Goal: Information Seeking & Learning: Check status

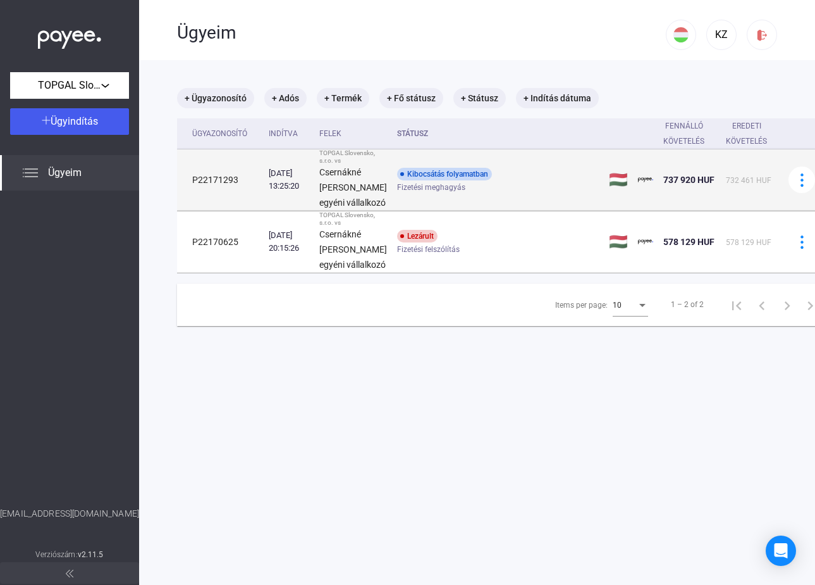
click at [407, 180] on div "Kibocsátás folyamatban" at bounding box center [444, 174] width 95 height 13
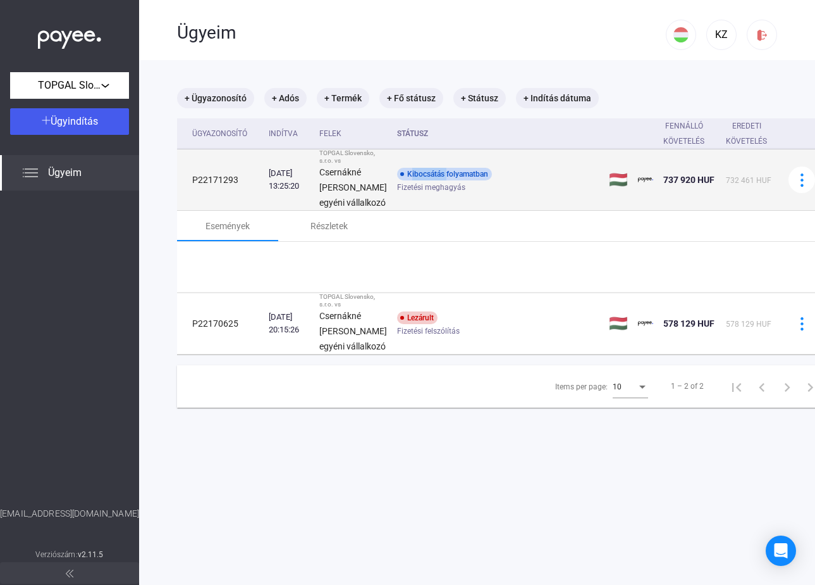
click at [407, 180] on div "Kibocsátás folyamatban" at bounding box center [444, 174] width 95 height 13
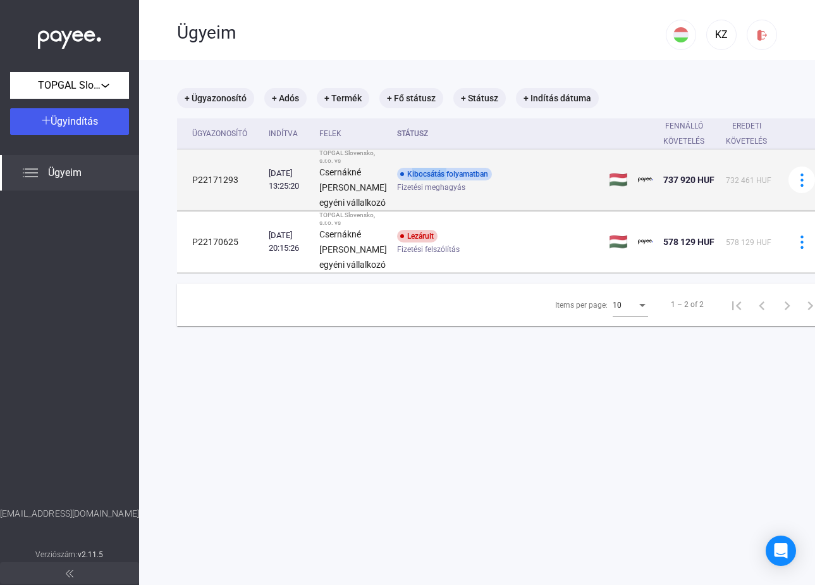
click at [407, 180] on div "Kibocsátás folyamatban" at bounding box center [444, 174] width 95 height 13
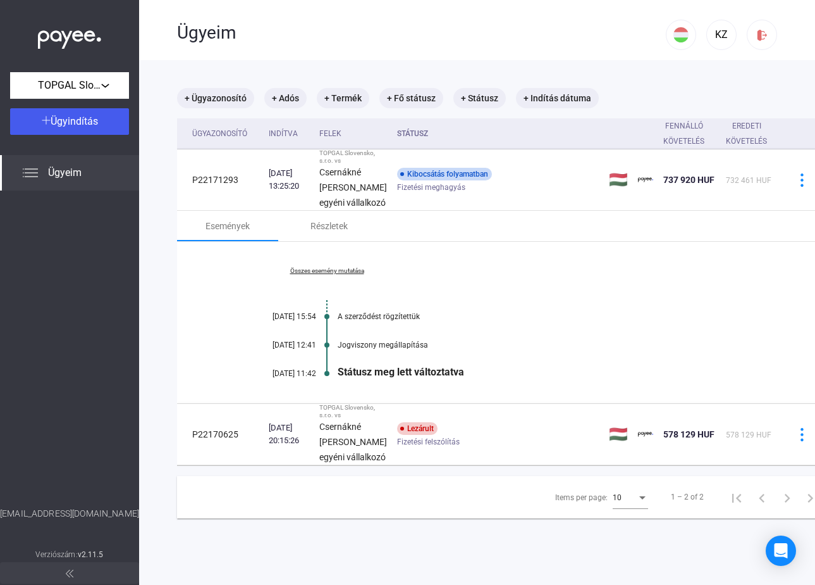
click at [276, 378] on div "[DATE] 11:42" at bounding box center [278, 373] width 76 height 9
click at [302, 378] on div "[DATE] 11:42" at bounding box center [278, 373] width 76 height 9
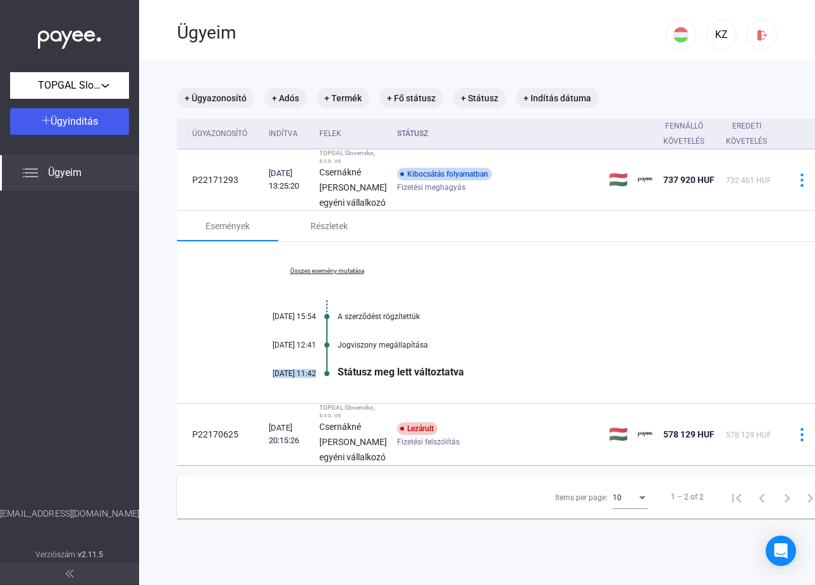
click at [302, 378] on div "[DATE] 11:42" at bounding box center [278, 373] width 76 height 9
click at [300, 349] on div "[DATE] 12:41" at bounding box center [278, 344] width 76 height 9
click at [338, 275] on link "Összes esemény mutatása" at bounding box center [326, 271] width 173 height 8
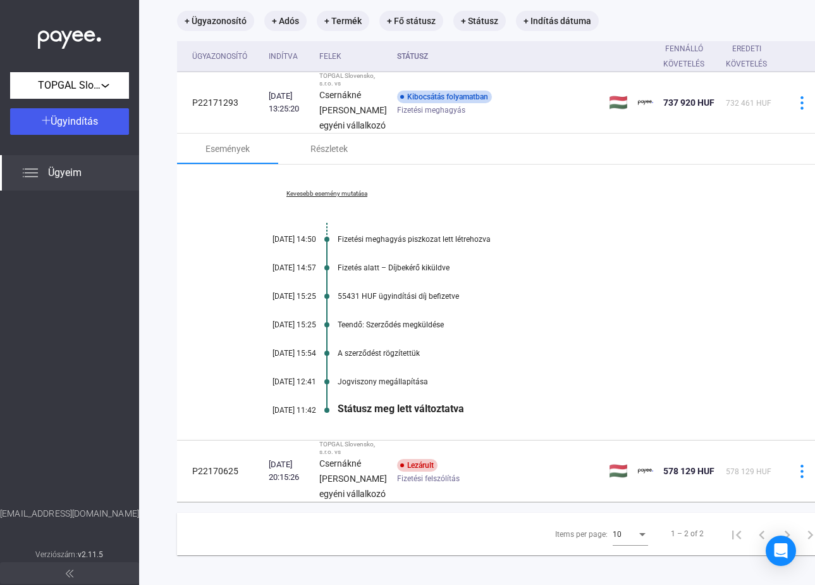
scroll to position [78, 0]
click at [387, 357] on div "A szerződést rögzítettük" at bounding box center [553, 352] width 430 height 9
click at [387, 328] on div "Teendő: Szerződés megküldése" at bounding box center [553, 323] width 430 height 9
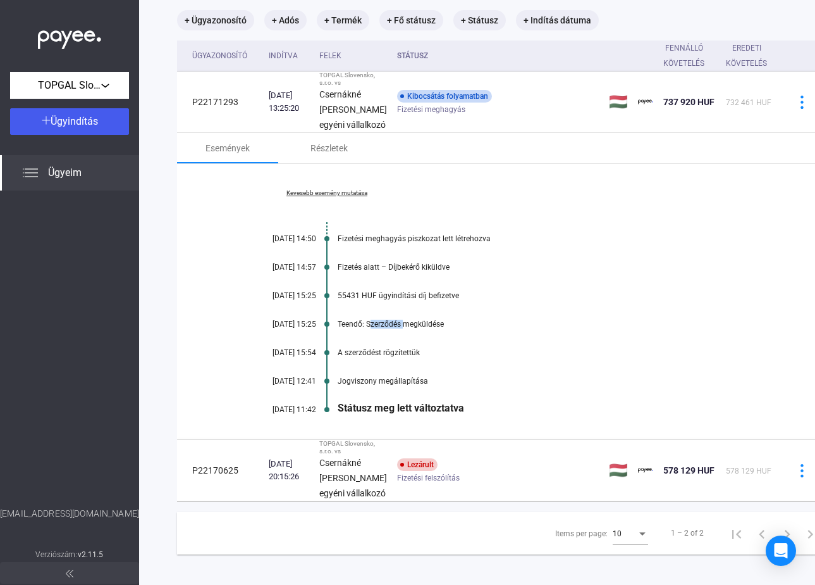
click at [387, 328] on div "Teendő: Szerződés megküldése" at bounding box center [553, 323] width 430 height 9
click at [385, 300] on div "55431 HUF ügyindítási díj befizetve" at bounding box center [553, 295] width 430 height 9
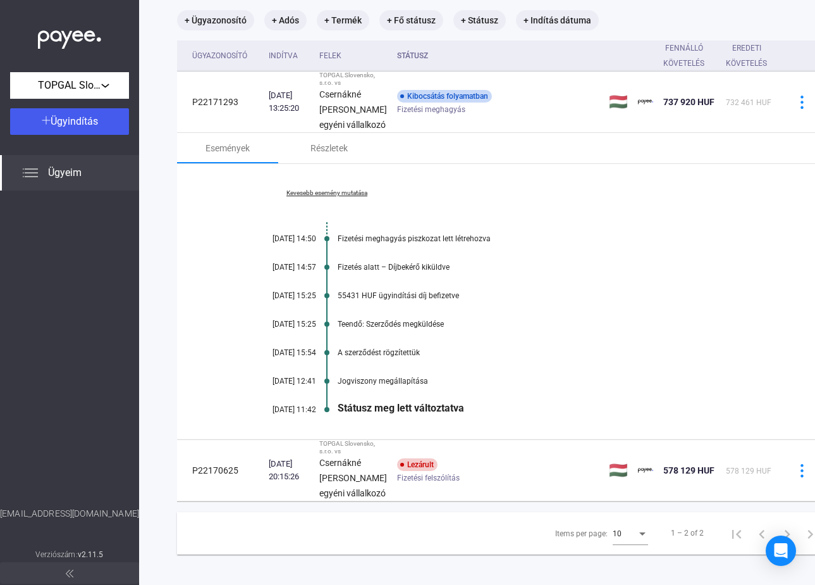
click at [373, 383] on div "Kevesebb esemény mutatása [DATE] 14:50 Fizetési meghagyás piszkozat lett létreh…" at bounding box center [503, 301] width 653 height 275
click at [378, 385] on div "Jogviszony megállapítása" at bounding box center [553, 380] width 430 height 9
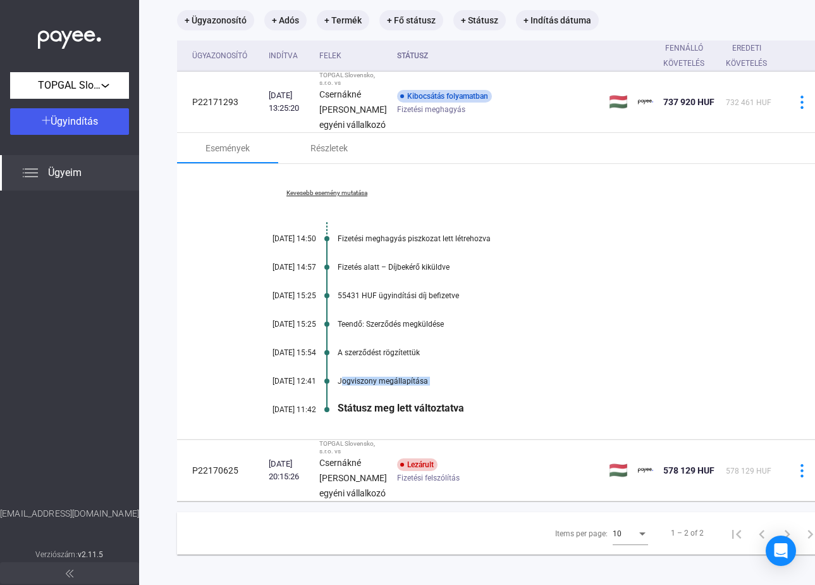
click at [378, 385] on div "Jogviszony megállapítása" at bounding box center [553, 380] width 430 height 9
click at [378, 414] on div "Státusz meg lett változtatva" at bounding box center [553, 408] width 430 height 12
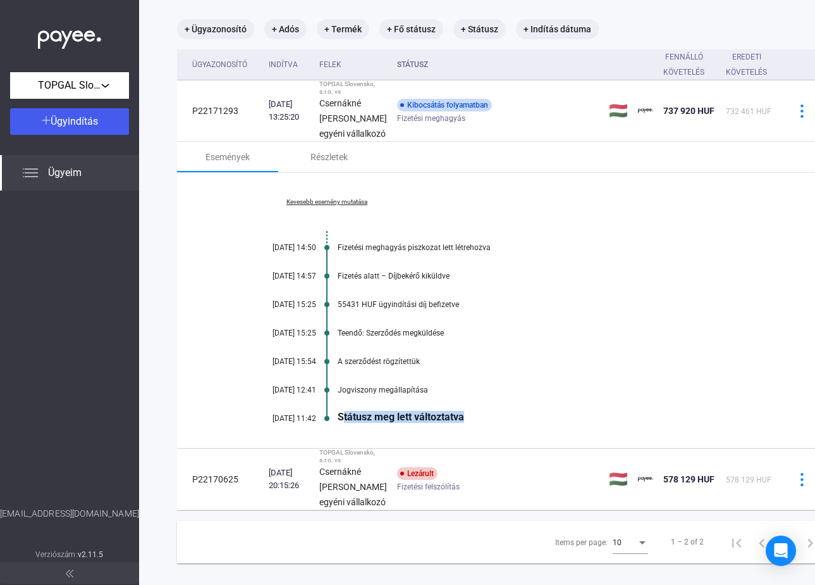
scroll to position [0, 0]
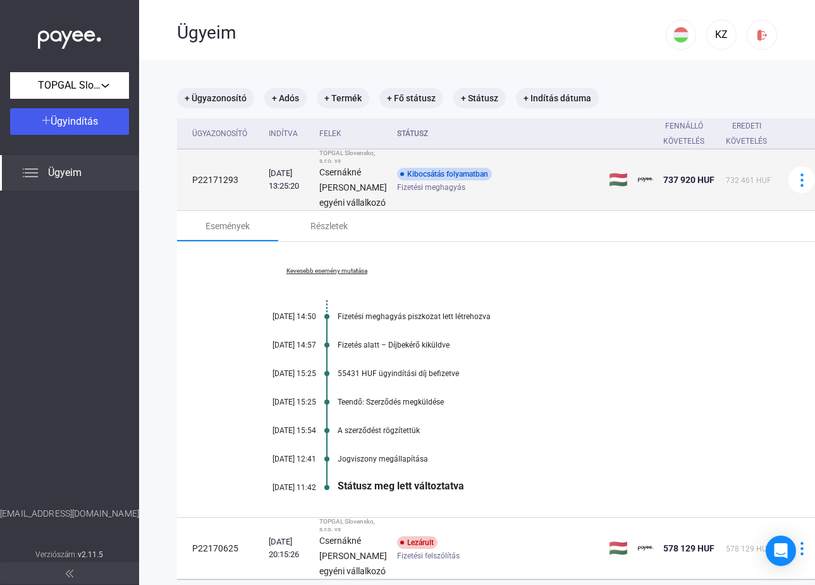
click at [326, 201] on td "TOPGAL Slovensko, s.r.o. vs Csernákné [PERSON_NAME] egyéni vállalkozó" at bounding box center [353, 179] width 78 height 61
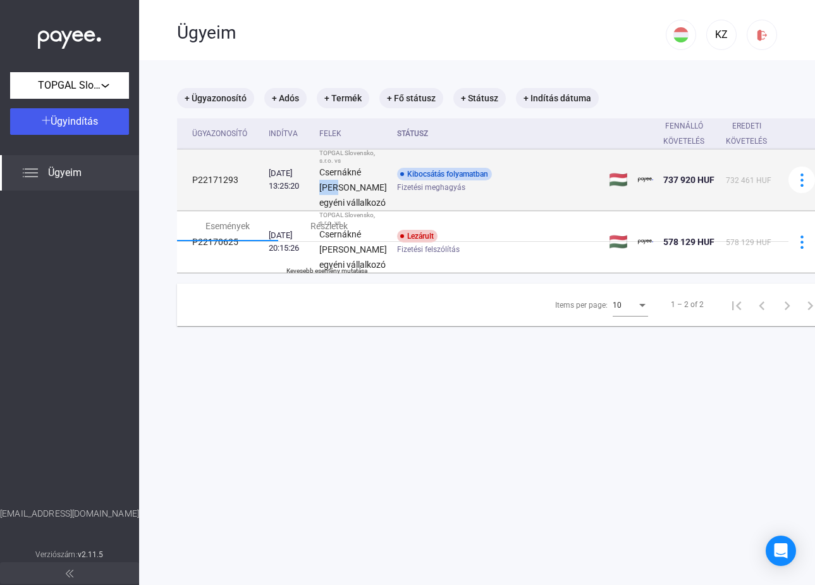
click at [326, 201] on td "TOPGAL Slovensko, s.r.o. vs Csernákné [PERSON_NAME] egyéni vállalkozó" at bounding box center [353, 179] width 78 height 61
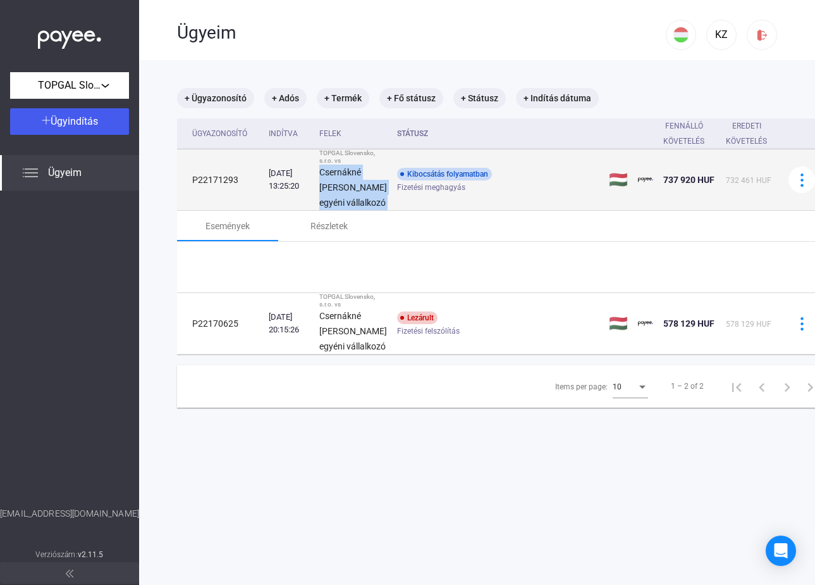
click at [326, 201] on td "TOPGAL Slovensko, s.r.o. vs Csernákné [PERSON_NAME] egyéni vállalkozó" at bounding box center [353, 179] width 78 height 61
